Goal: Task Accomplishment & Management: Manage account settings

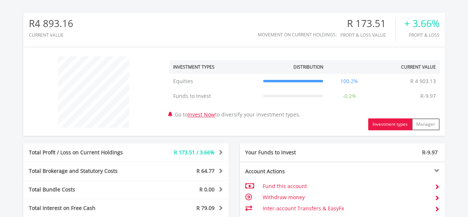
scroll to position [231, 0]
click at [287, 195] on td "Withdraw money" at bounding box center [345, 197] width 166 height 11
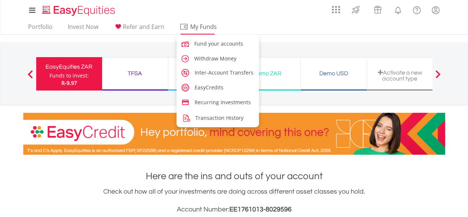
click at [200, 28] on span "My Funds" at bounding box center [204, 27] width 48 height 10
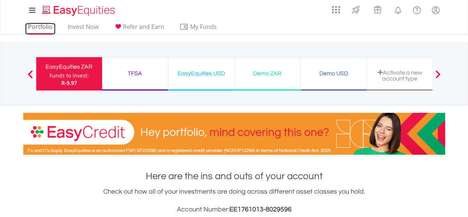
click at [39, 26] on link "Portfolio" at bounding box center [40, 28] width 30 height 11
